Goal: Task Accomplishment & Management: Use online tool/utility

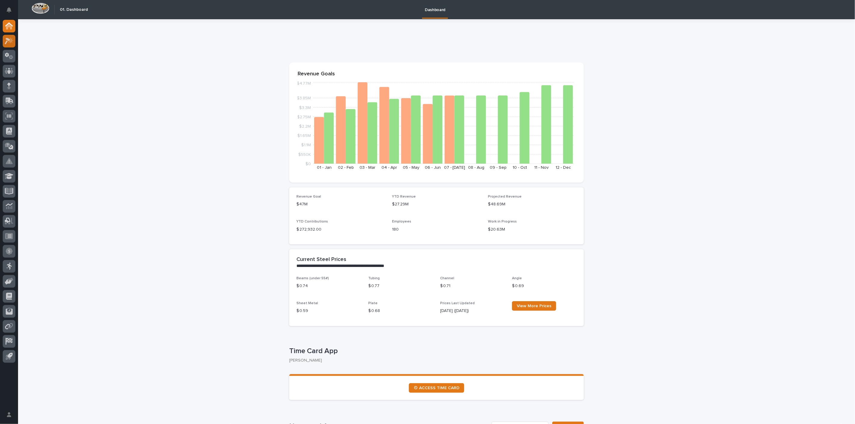
click at [9, 42] on icon at bounding box center [10, 40] width 5 height 6
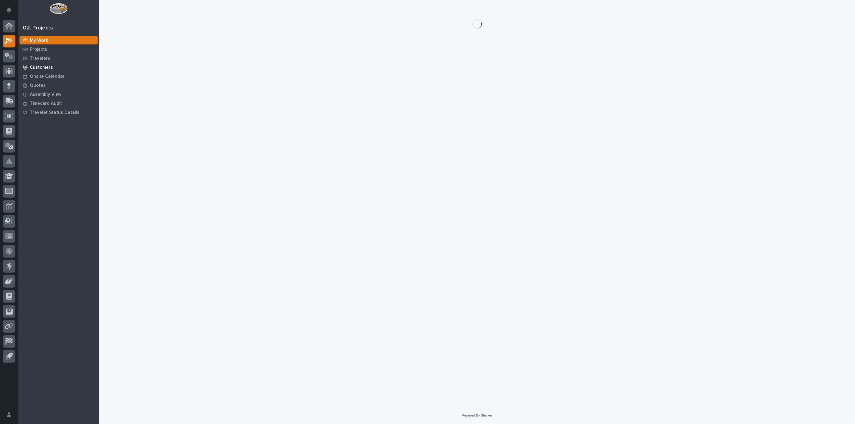
click at [37, 65] on p "Customers" at bounding box center [41, 67] width 23 height 5
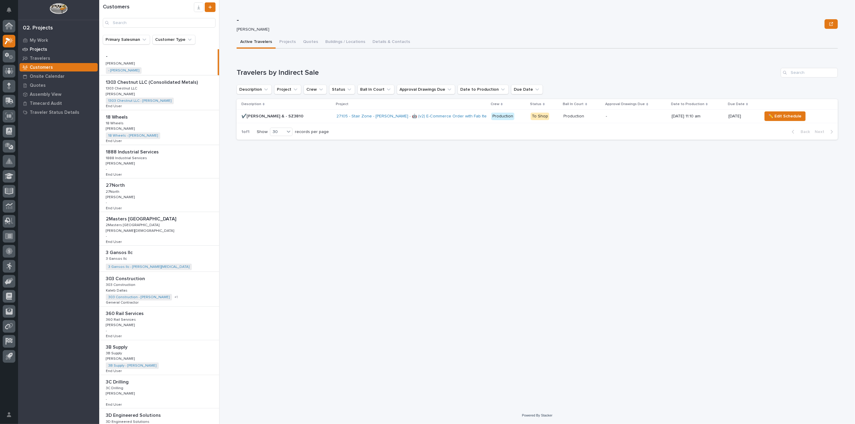
click at [36, 50] on p "Projects" at bounding box center [38, 49] width 17 height 5
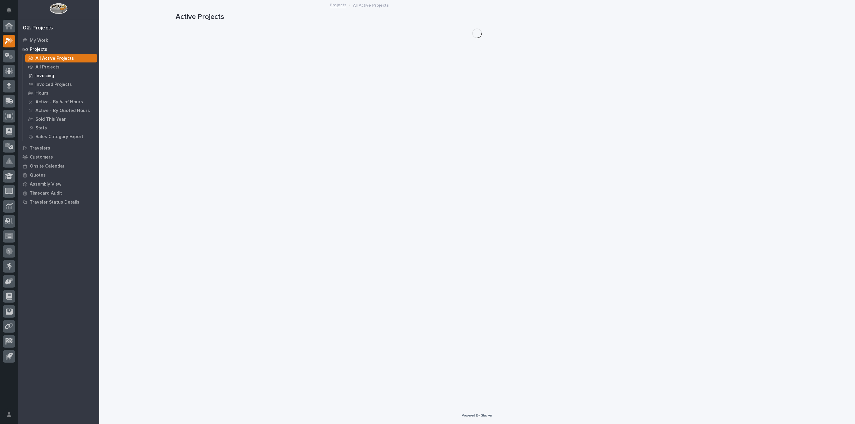
click at [40, 76] on p "Invoicing" at bounding box center [44, 75] width 19 height 5
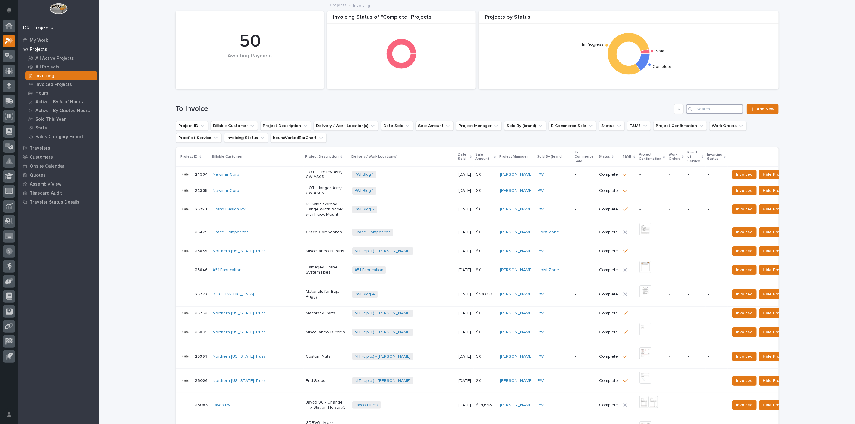
click at [704, 111] on input "Search" at bounding box center [714, 109] width 57 height 10
click at [706, 109] on input "Search" at bounding box center [714, 109] width 57 height 10
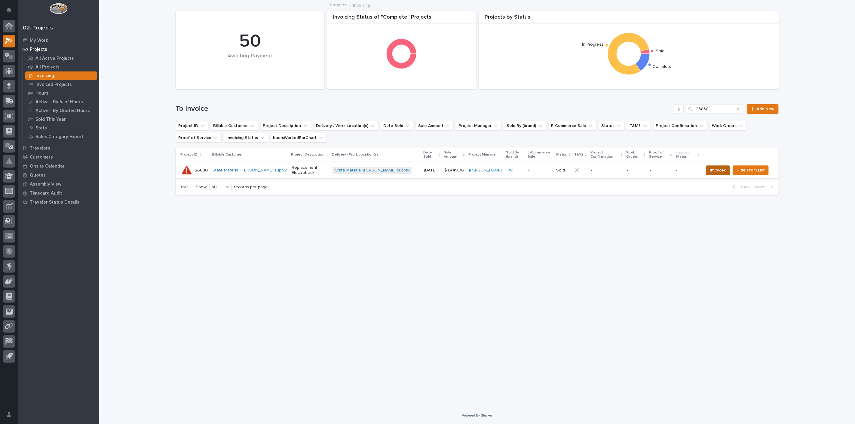
click at [726, 167] on span "Invoiced" at bounding box center [718, 170] width 17 height 7
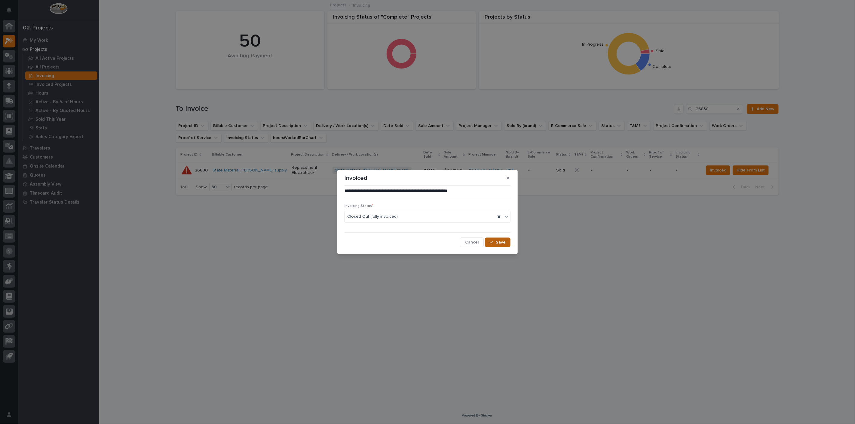
click at [493, 243] on icon "button" at bounding box center [492, 242] width 4 height 4
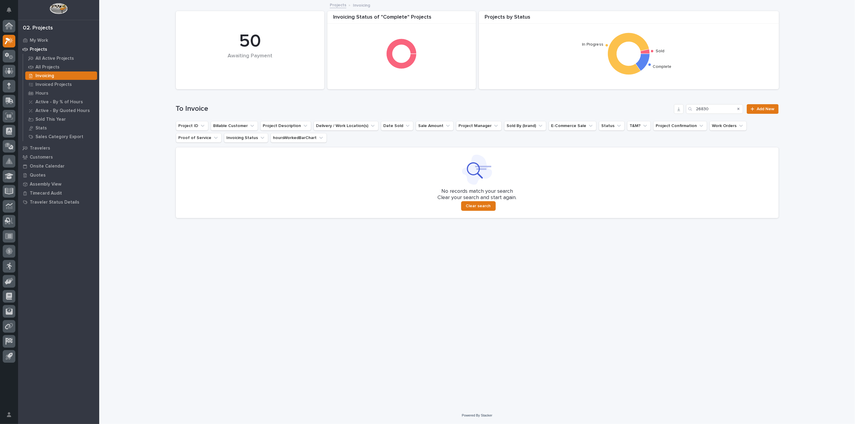
drag, startPoint x: 813, startPoint y: 307, endPoint x: 806, endPoint y: 341, distance: 35.1
drag, startPoint x: 806, startPoint y: 341, endPoint x: 630, endPoint y: 345, distance: 175.3
click at [630, 345] on div "Loading... Saving… Loading... Saving… Projects by Status Sold In Progress Compl…" at bounding box center [477, 197] width 609 height 392
click at [715, 110] on input "26830" at bounding box center [714, 109] width 57 height 10
type input "2"
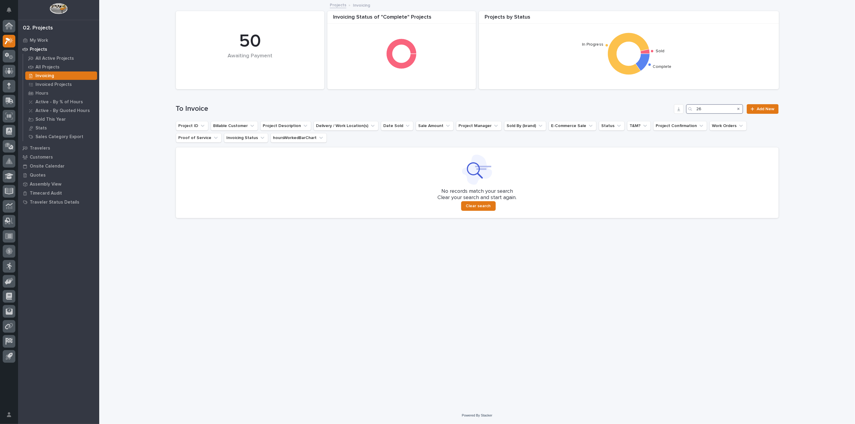
type input "2"
click at [722, 110] on input "26835" at bounding box center [714, 109] width 57 height 10
type input "2"
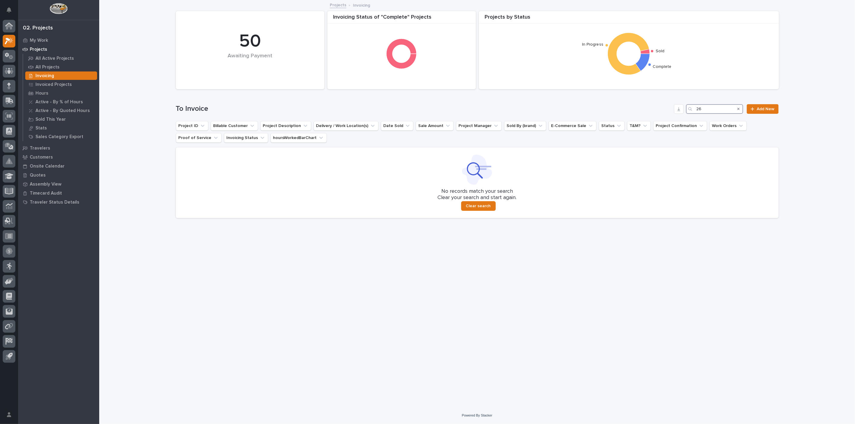
type input "2"
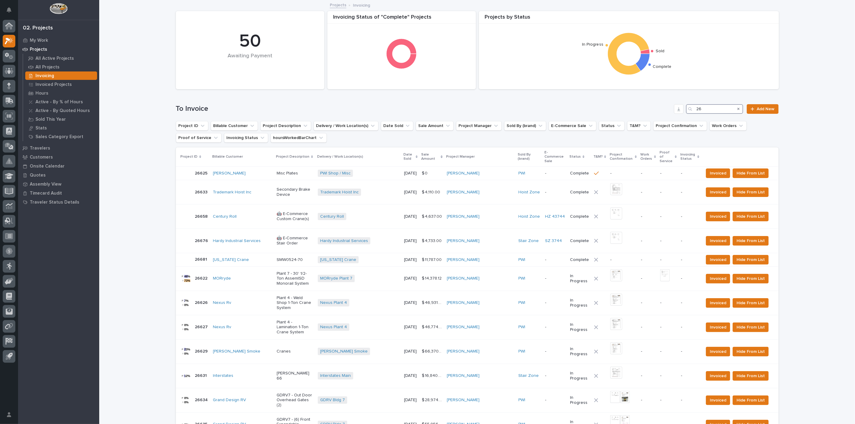
type input "2"
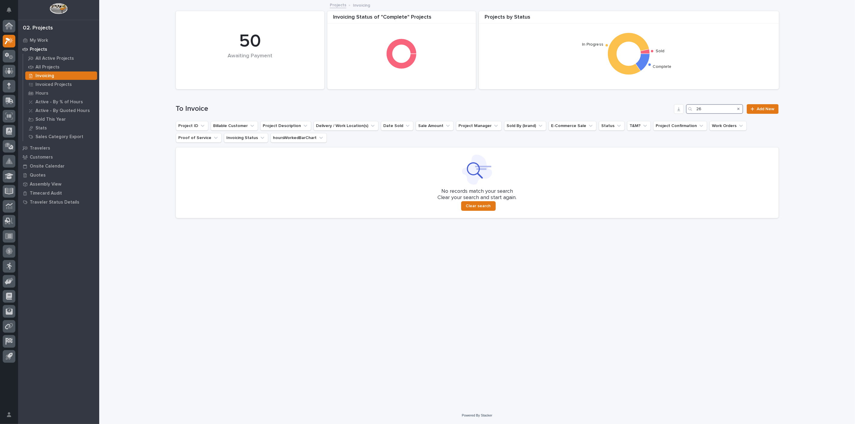
type input "2"
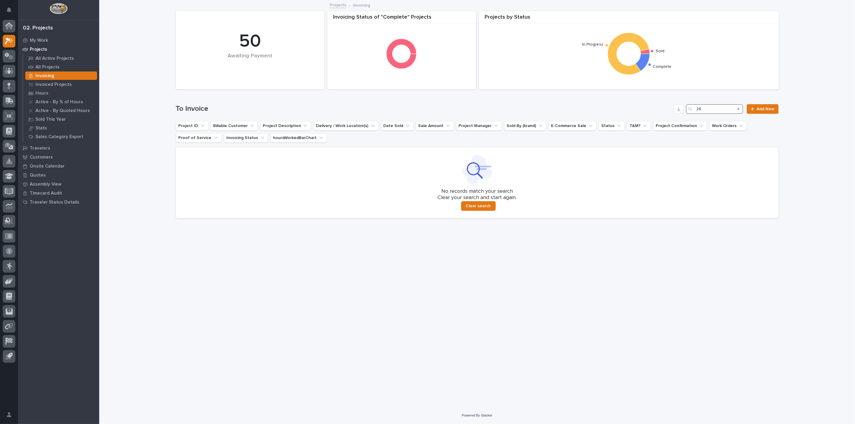
type input "2"
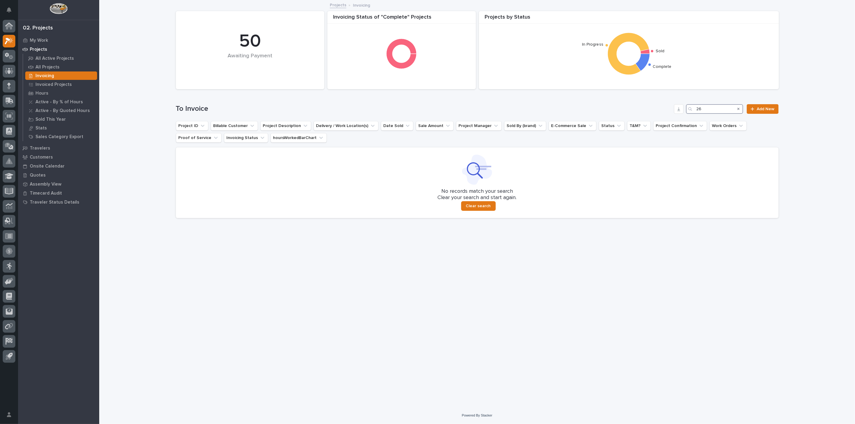
type input "2"
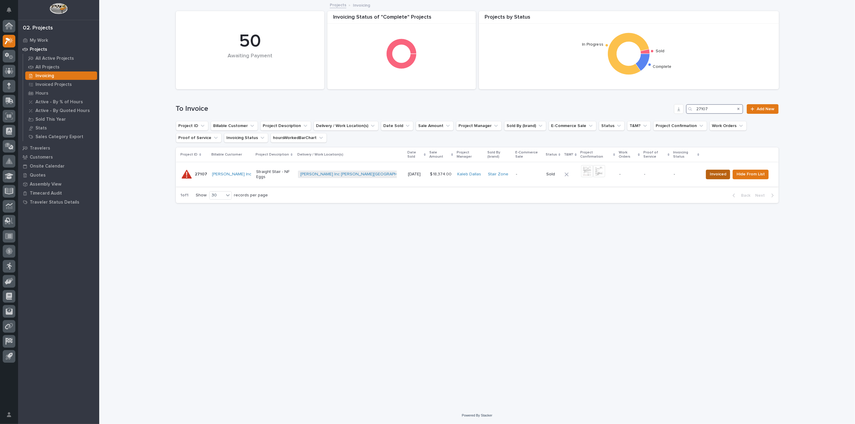
type input "27107"
click at [721, 171] on span "Invoiced" at bounding box center [718, 174] width 17 height 7
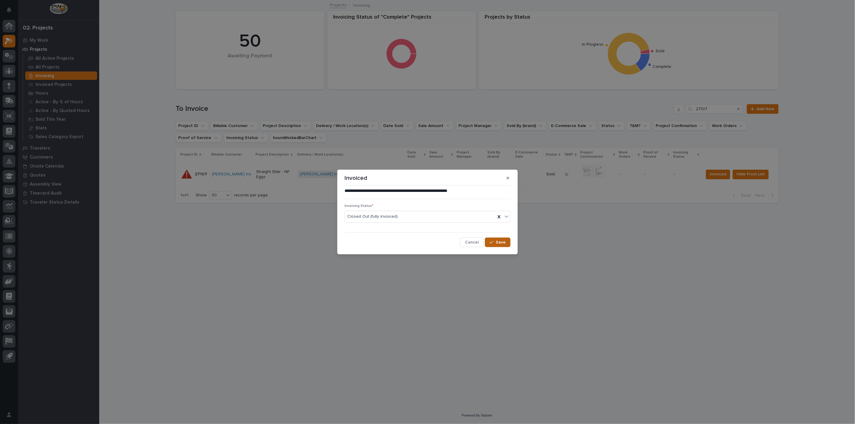
click at [492, 243] on icon "button" at bounding box center [492, 242] width 4 height 4
